Goal: Navigation & Orientation: Find specific page/section

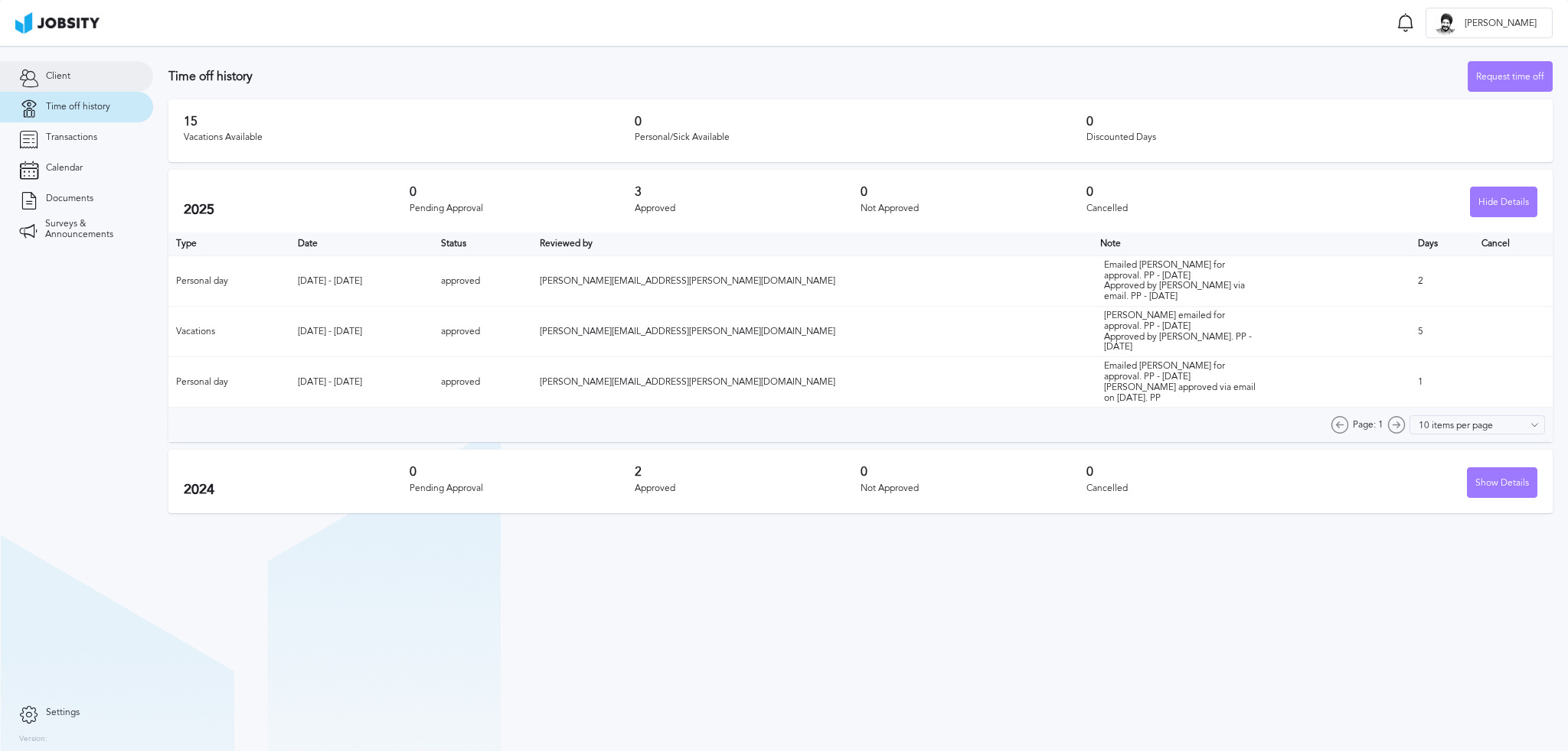
click at [85, 83] on link "Client" at bounding box center [77, 76] width 153 height 30
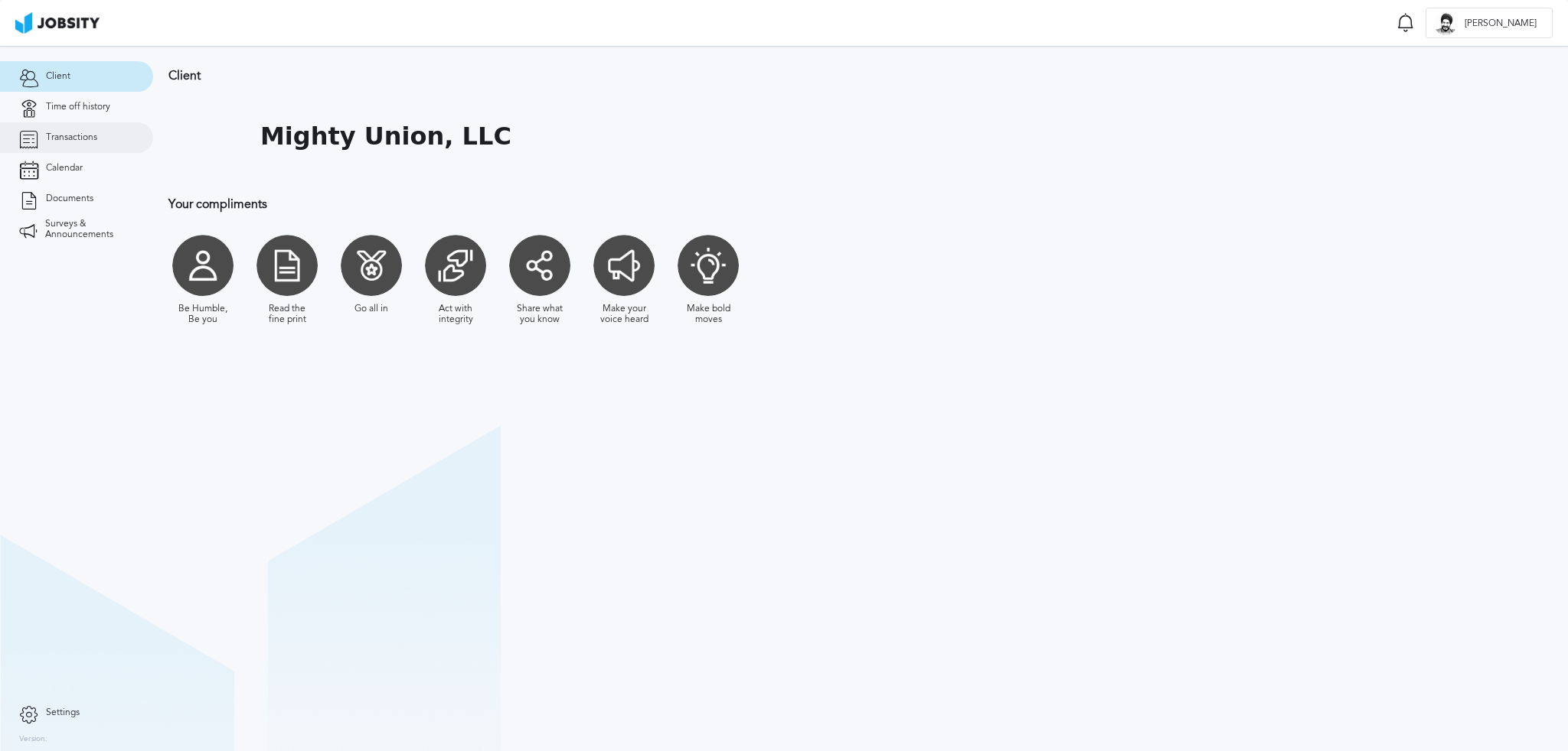
click at [72, 135] on span "Transactions" at bounding box center [71, 138] width 51 height 10
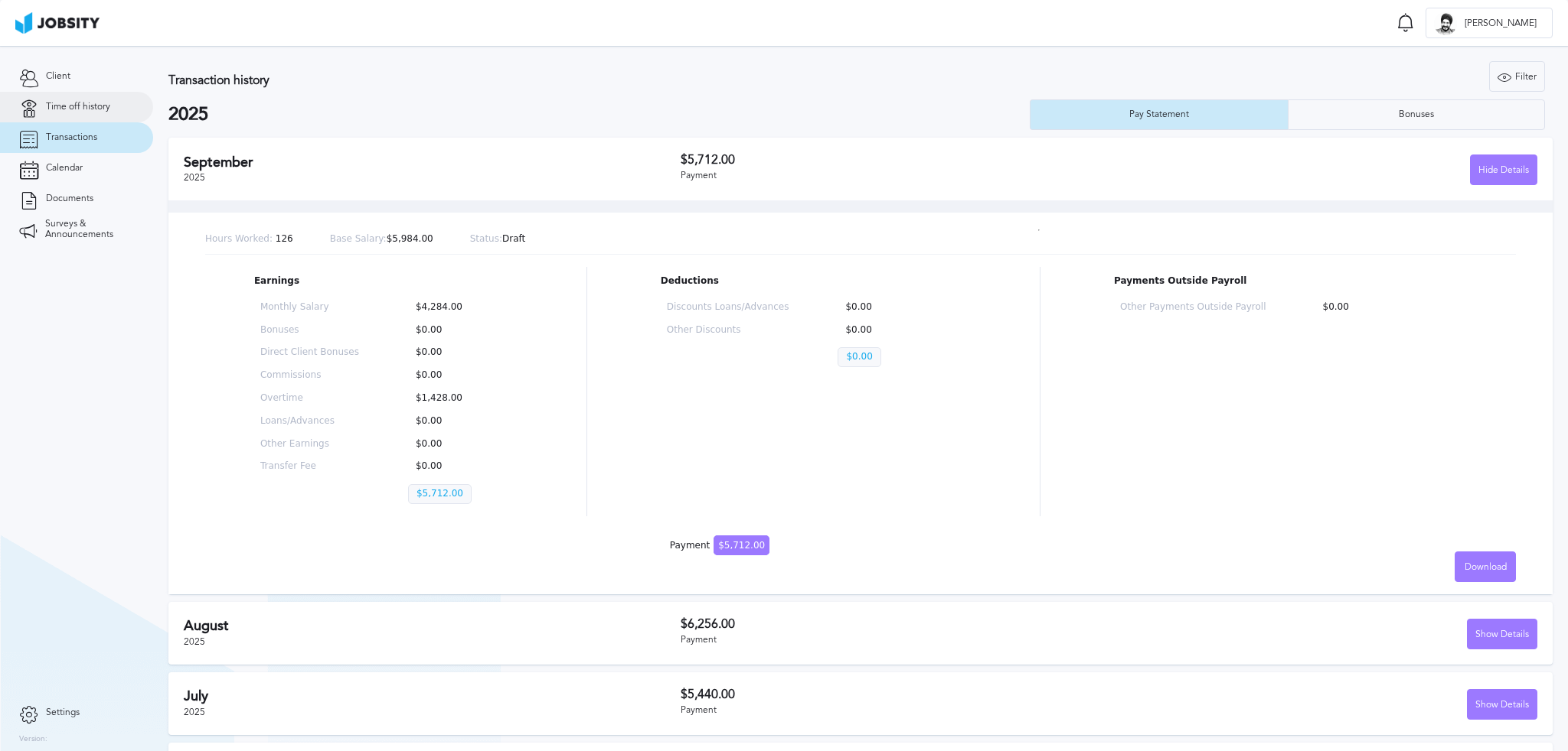
click at [78, 112] on span "Time off history" at bounding box center [78, 107] width 64 height 10
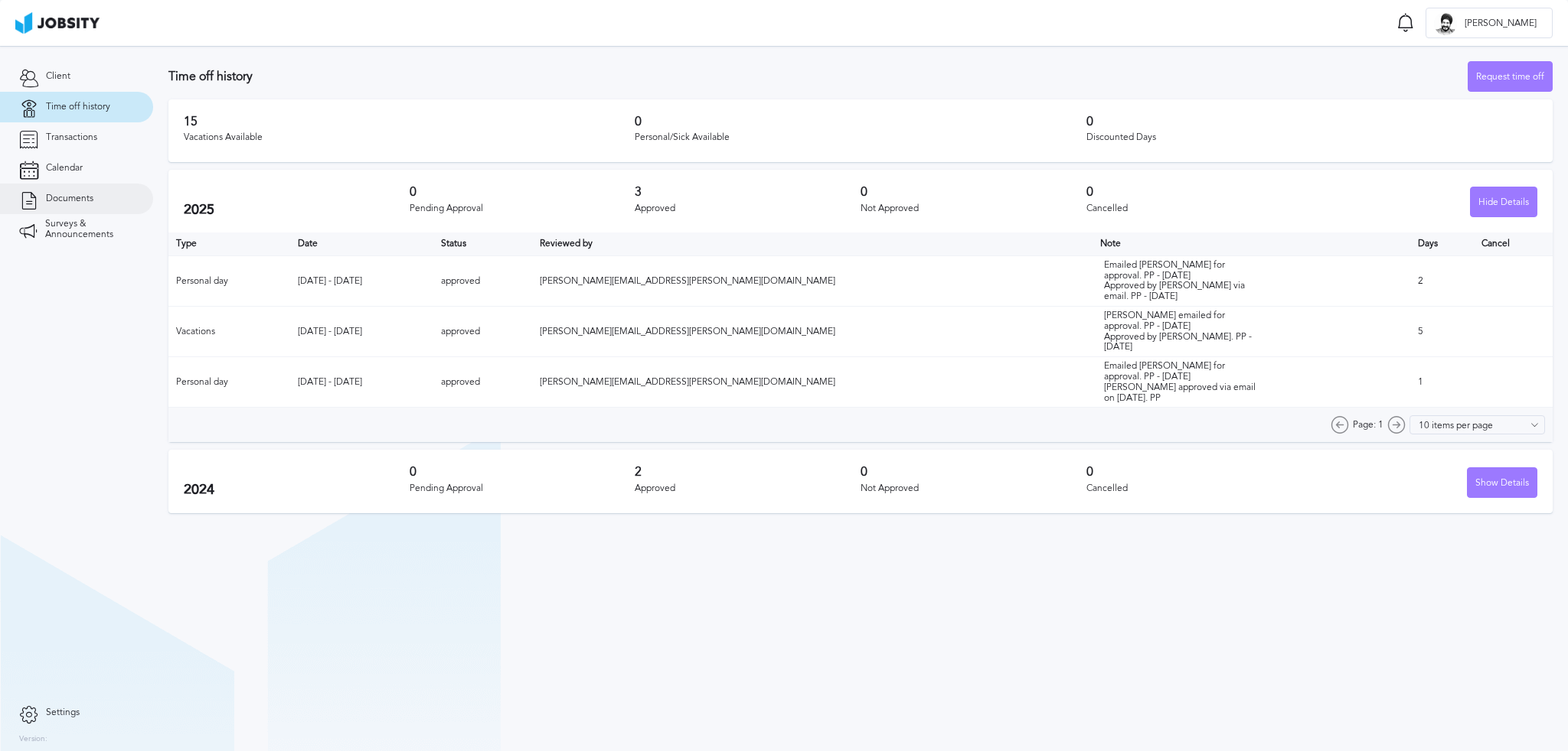
click at [71, 187] on link "Documents" at bounding box center [77, 199] width 153 height 30
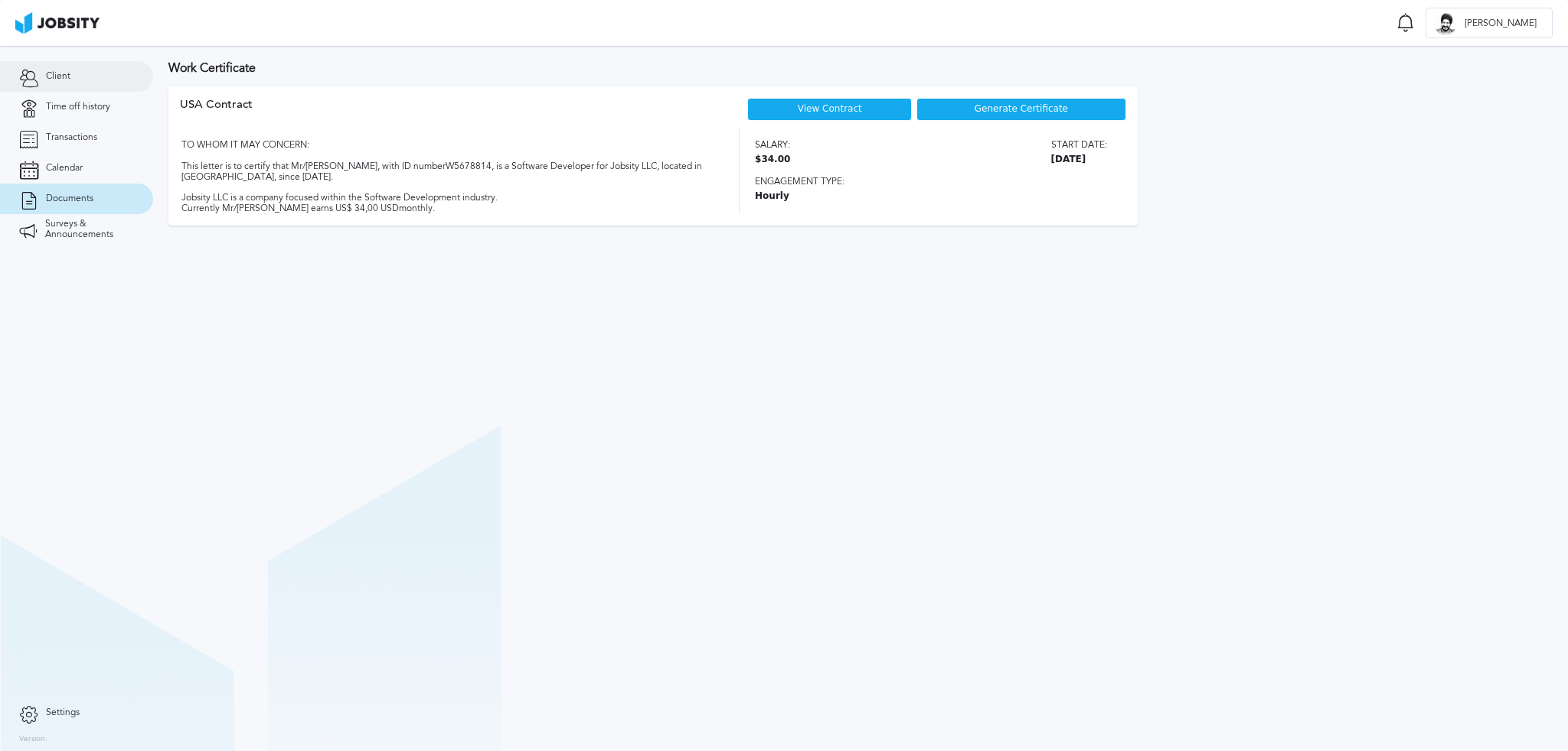
click at [81, 83] on link "Client" at bounding box center [77, 76] width 153 height 30
